Goal: Task Accomplishment & Management: Manage account settings

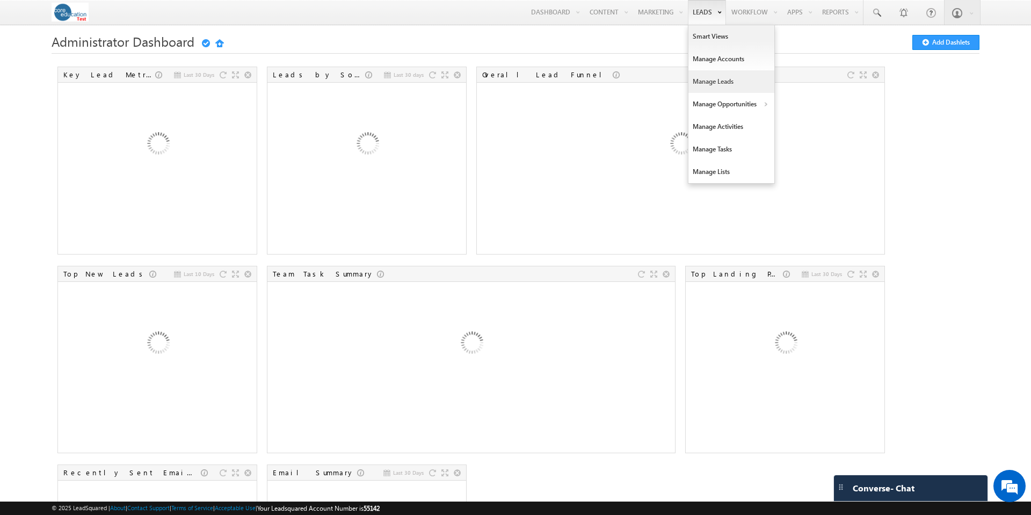
click at [722, 82] on link "Manage Leads" at bounding box center [732, 81] width 86 height 23
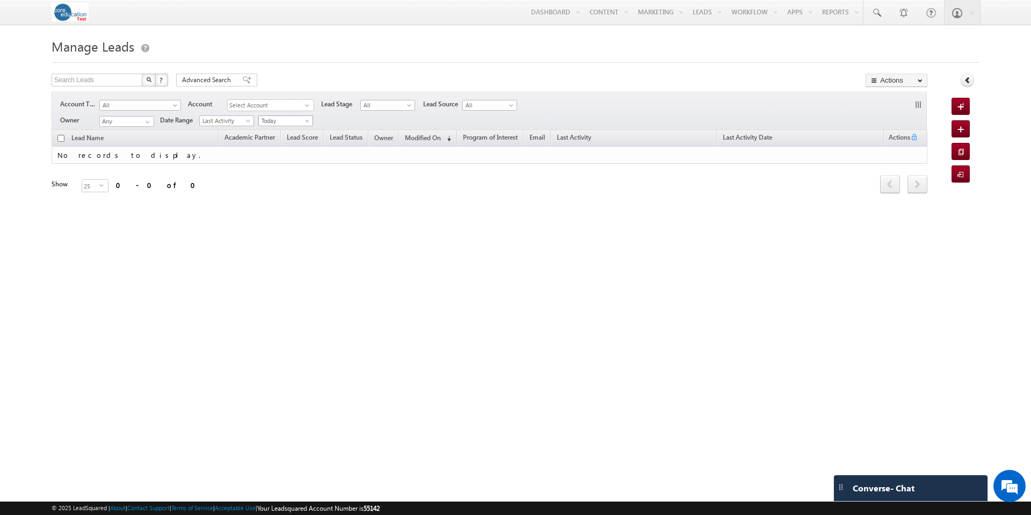
click at [308, 120] on span at bounding box center [308, 123] width 9 height 9
click at [298, 129] on link "All Time" at bounding box center [286, 133] width 54 height 10
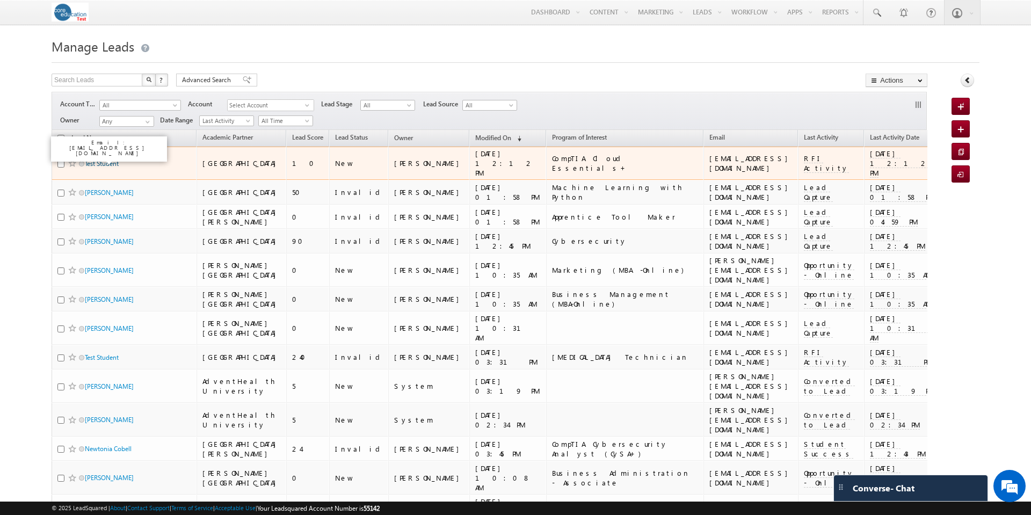
click at [109, 160] on link "Test Student" at bounding box center [102, 164] width 34 height 8
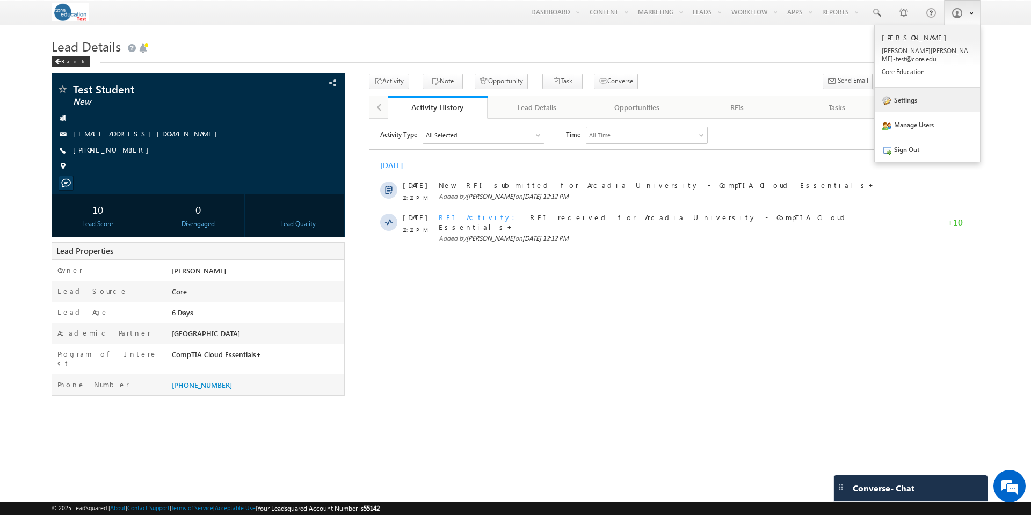
click at [919, 93] on link "Settings" at bounding box center [927, 100] width 105 height 25
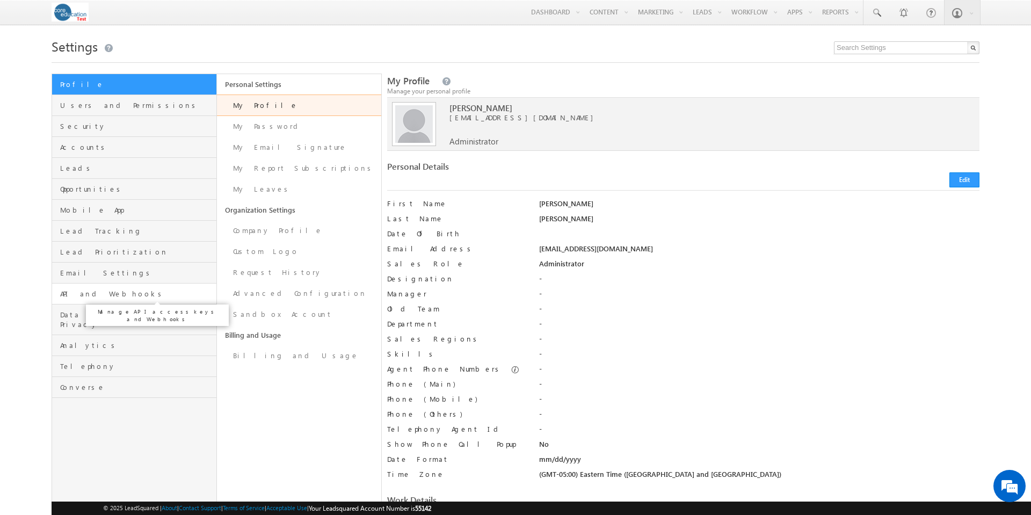
click at [94, 294] on span "API and Webhooks" at bounding box center [137, 294] width 154 height 10
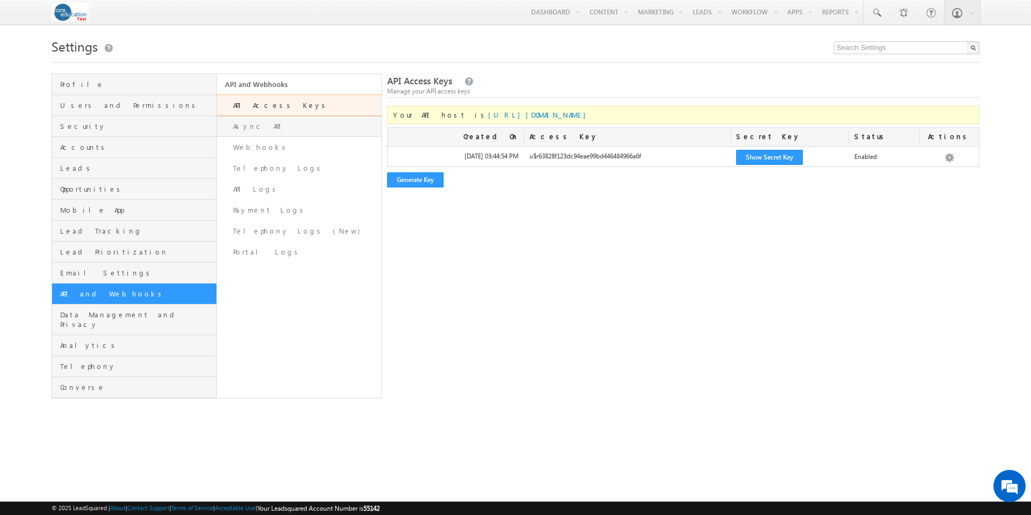
click at [279, 122] on link "Async API" at bounding box center [299, 126] width 165 height 21
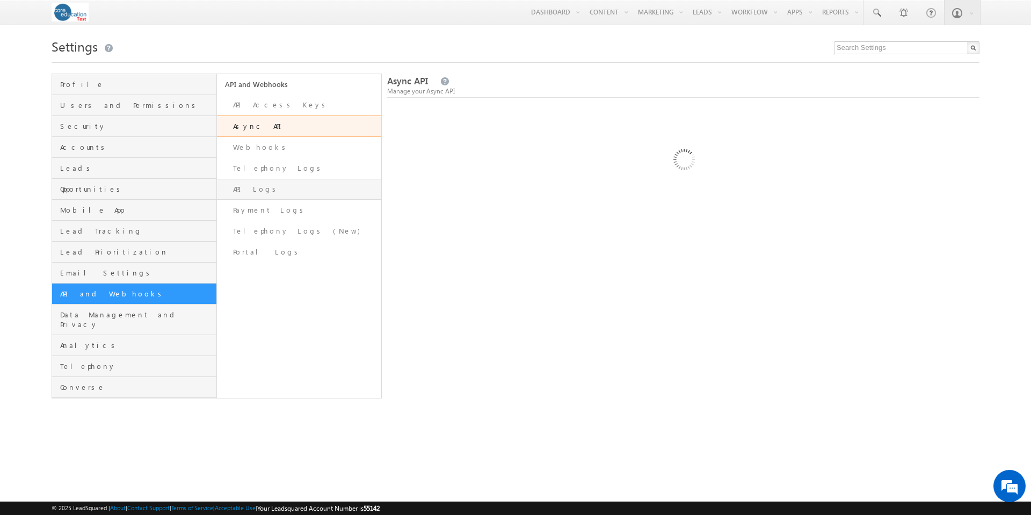
click at [260, 190] on link "API Logs" at bounding box center [299, 189] width 165 height 21
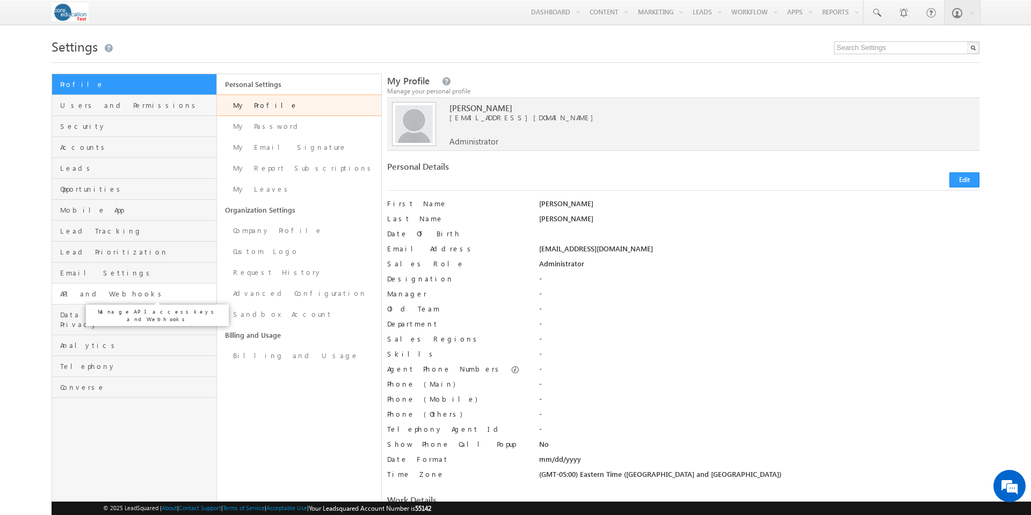
click at [102, 293] on span "API and Webhooks" at bounding box center [137, 294] width 154 height 10
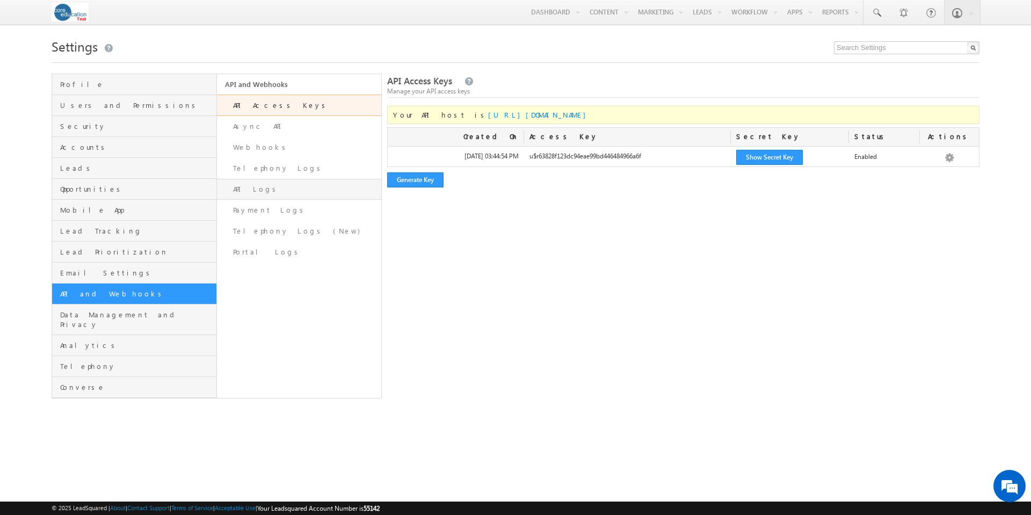
click at [247, 190] on link "API Logs" at bounding box center [299, 189] width 165 height 21
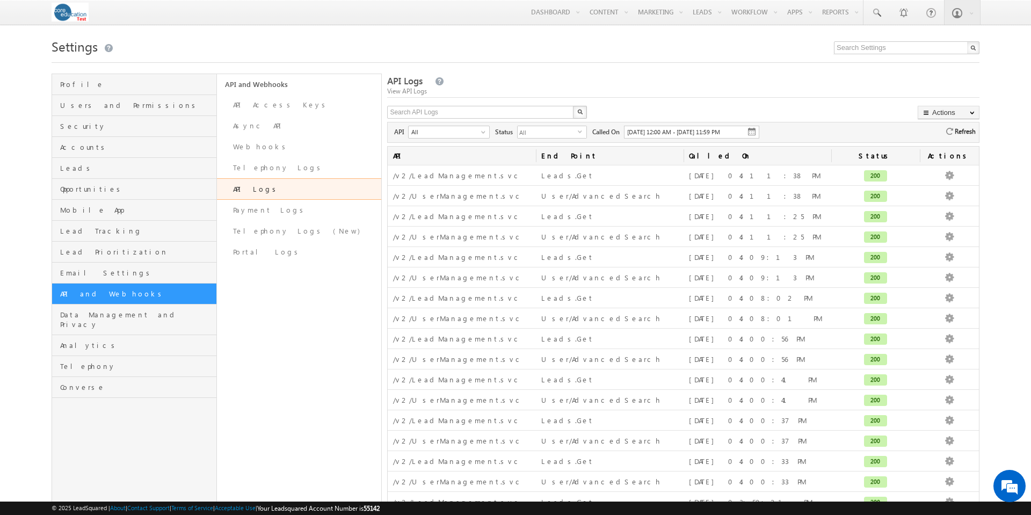
click at [484, 134] on div at bounding box center [483, 132] width 5 height 5
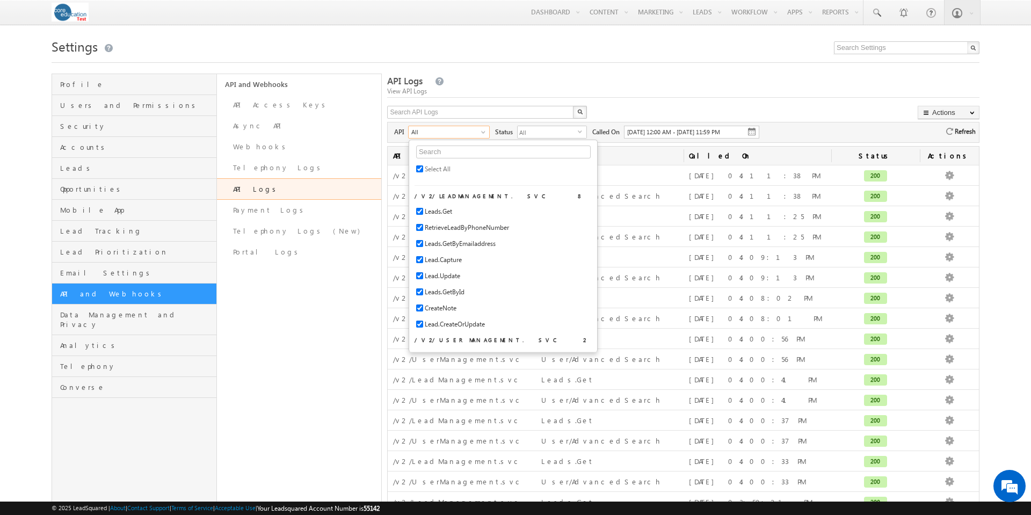
click at [484, 134] on div at bounding box center [483, 132] width 5 height 5
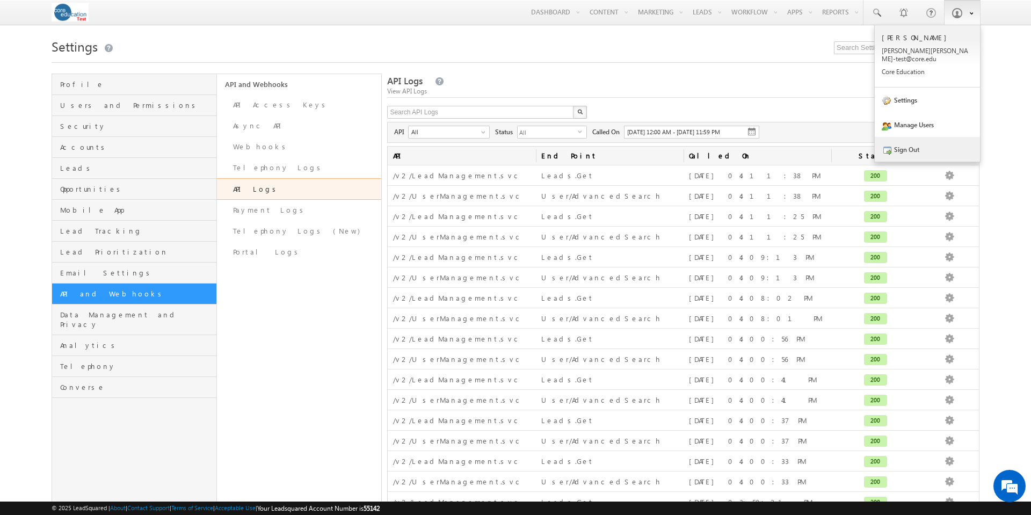
click at [913, 140] on link "Sign Out" at bounding box center [927, 149] width 105 height 25
